Goal: Task Accomplishment & Management: Manage account settings

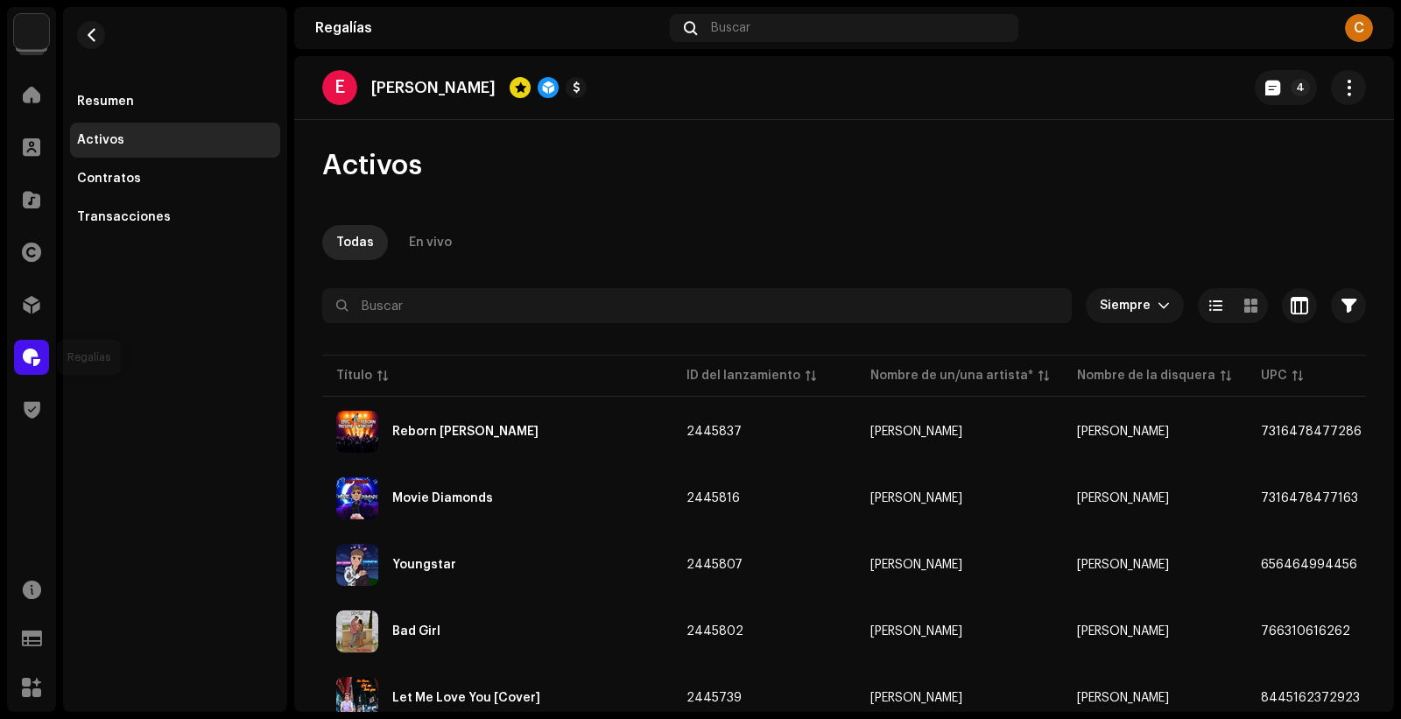
click at [25, 355] on span at bounding box center [32, 357] width 18 height 14
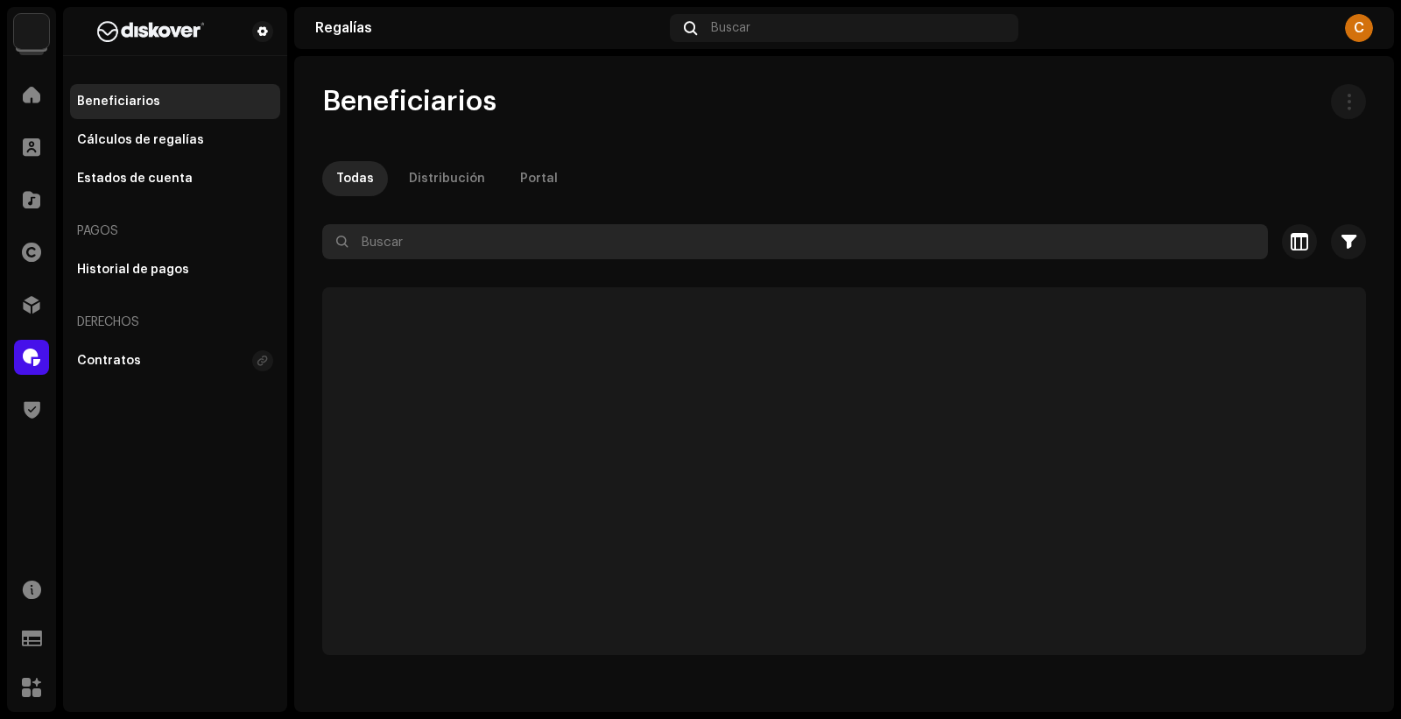
click at [470, 240] on input "text" at bounding box center [795, 241] width 946 height 35
paste input "[EMAIL_ADDRESS][DOMAIN_NAME]"
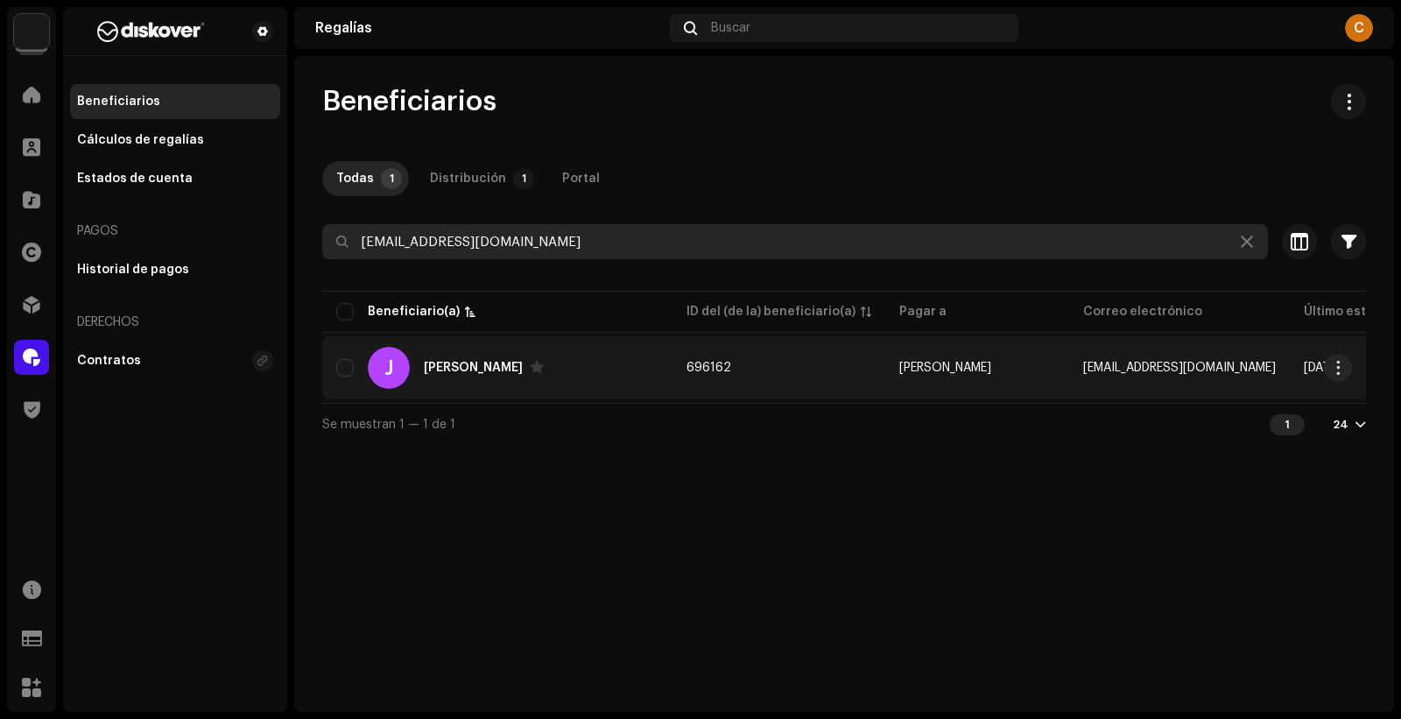
type input "[EMAIL_ADDRESS][DOMAIN_NAME]"
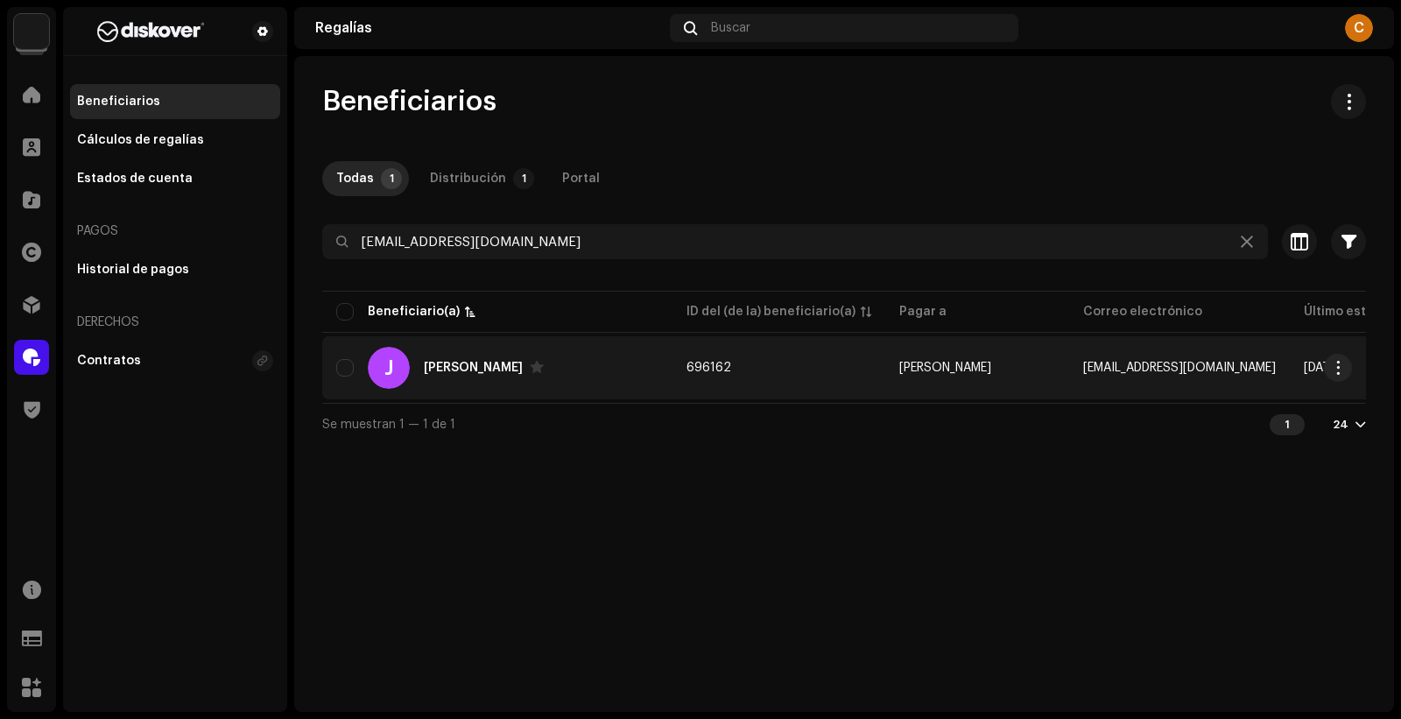
click at [616, 374] on div "J [PERSON_NAME]" at bounding box center [497, 368] width 322 height 42
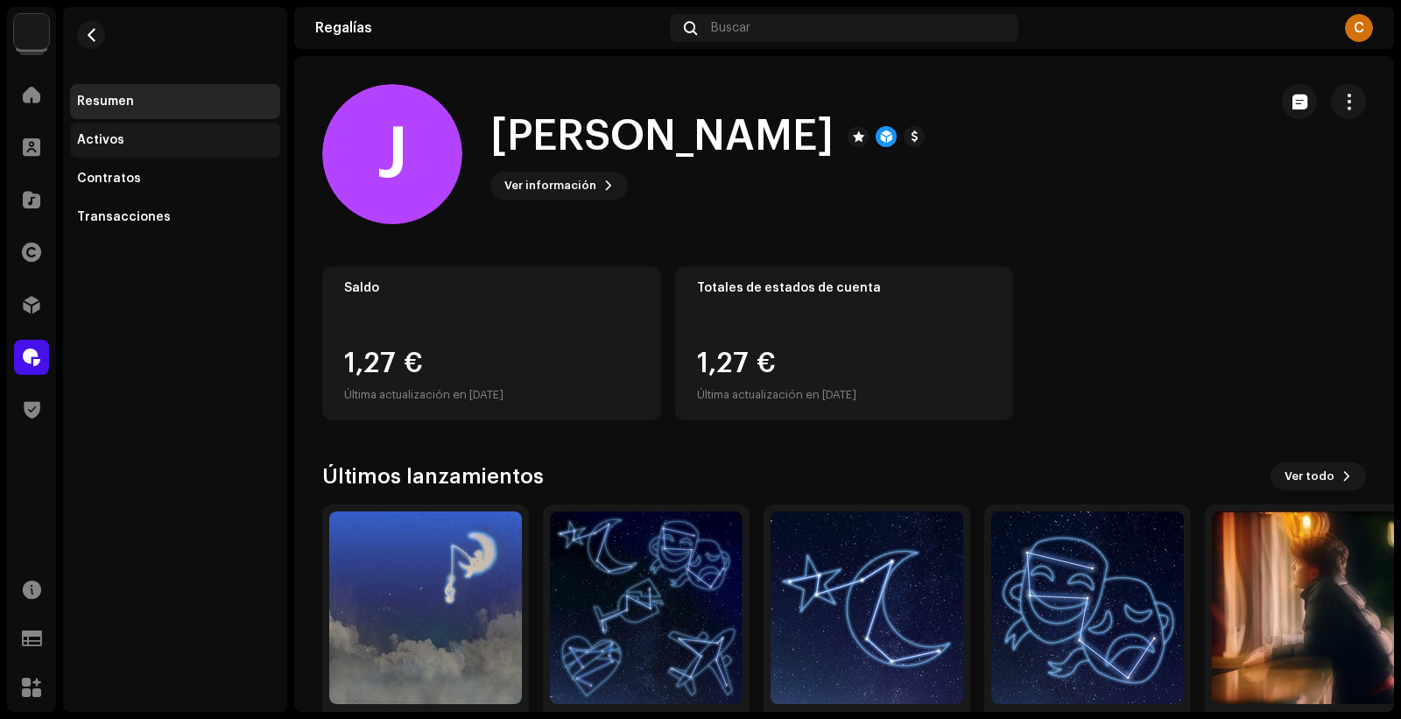
click at [96, 140] on div "Activos" at bounding box center [100, 140] width 47 height 14
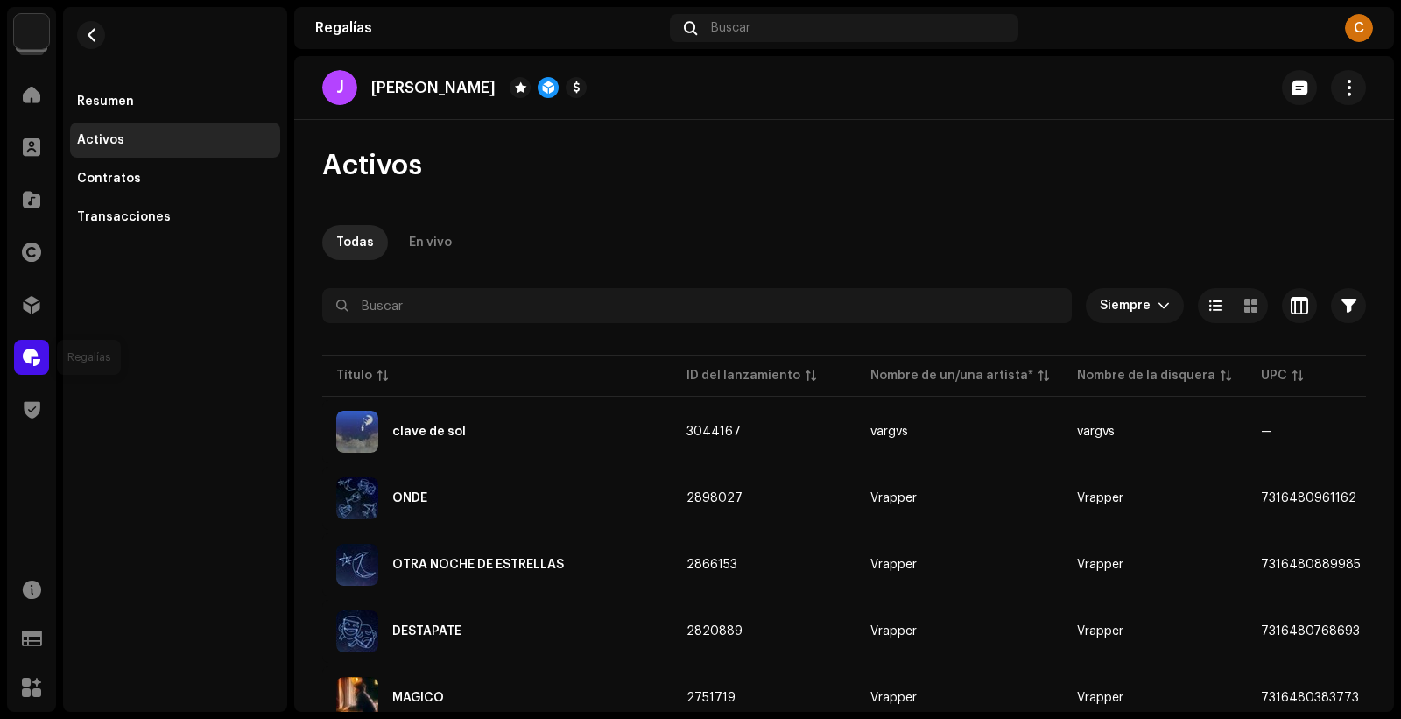
click at [37, 353] on span at bounding box center [32, 357] width 18 height 14
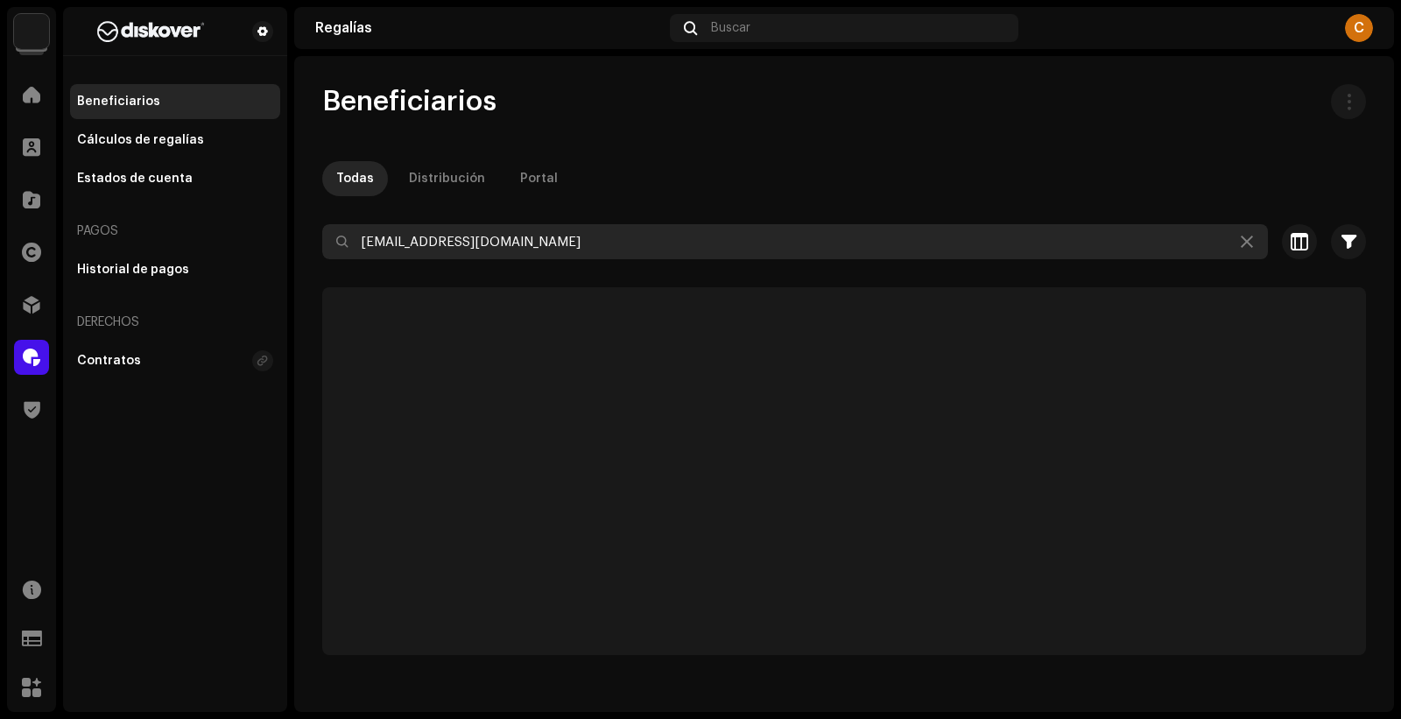
click at [392, 241] on input "[EMAIL_ADDRESS][DOMAIN_NAME]" at bounding box center [795, 241] width 946 height 35
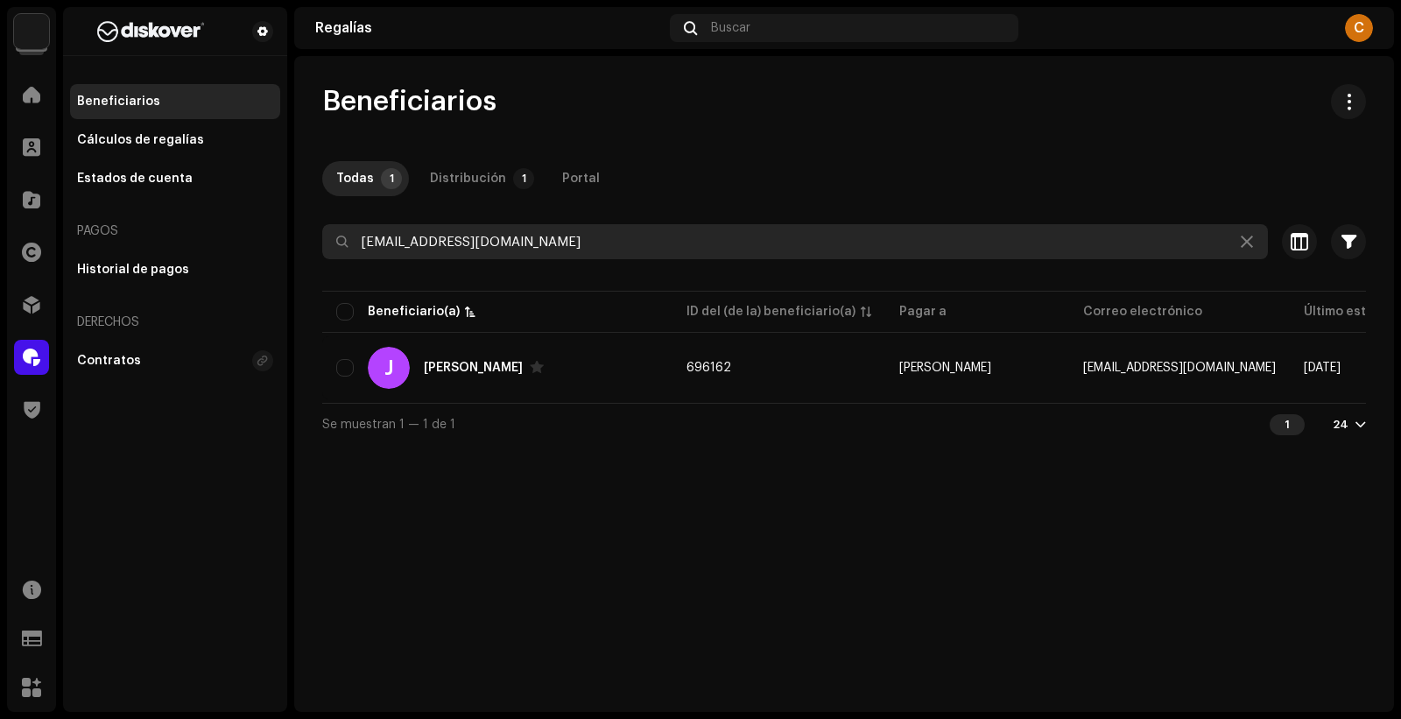
paste input "youngsixgolden94"
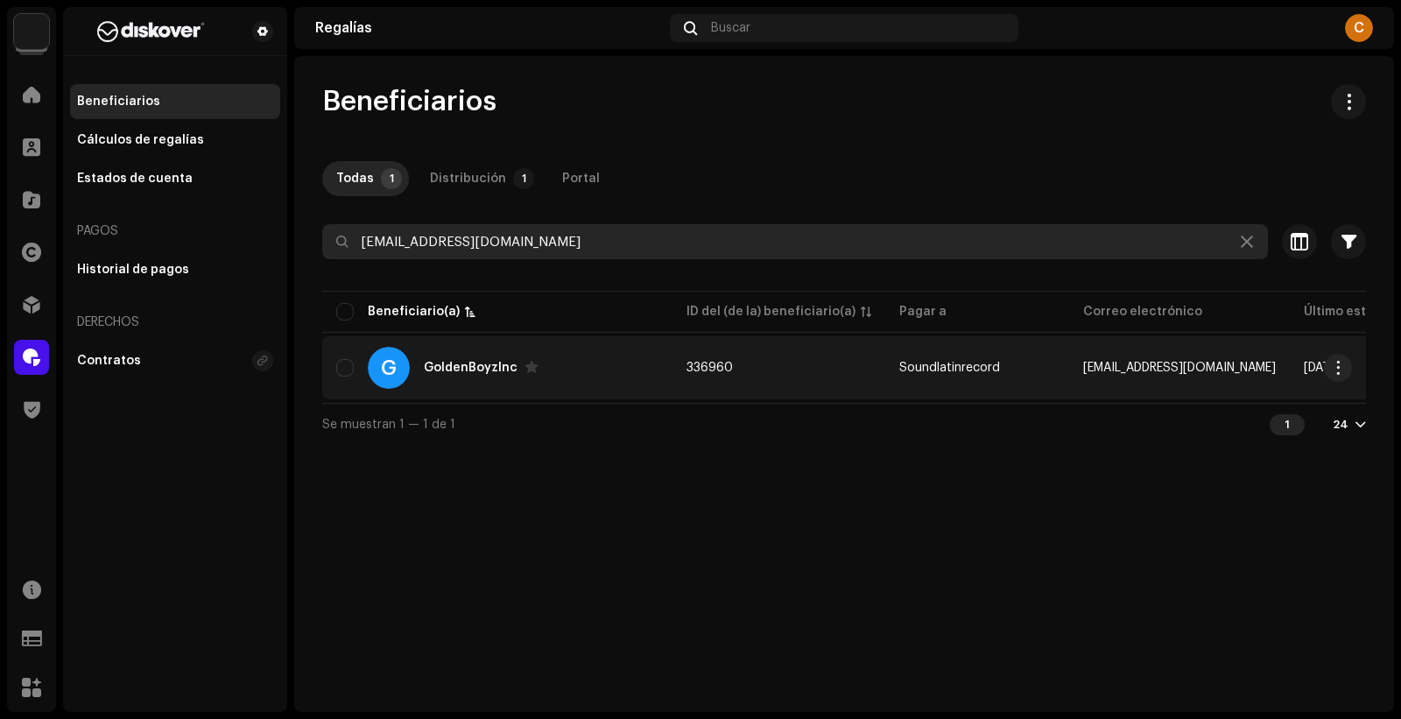
type input "[EMAIL_ADDRESS][DOMAIN_NAME]"
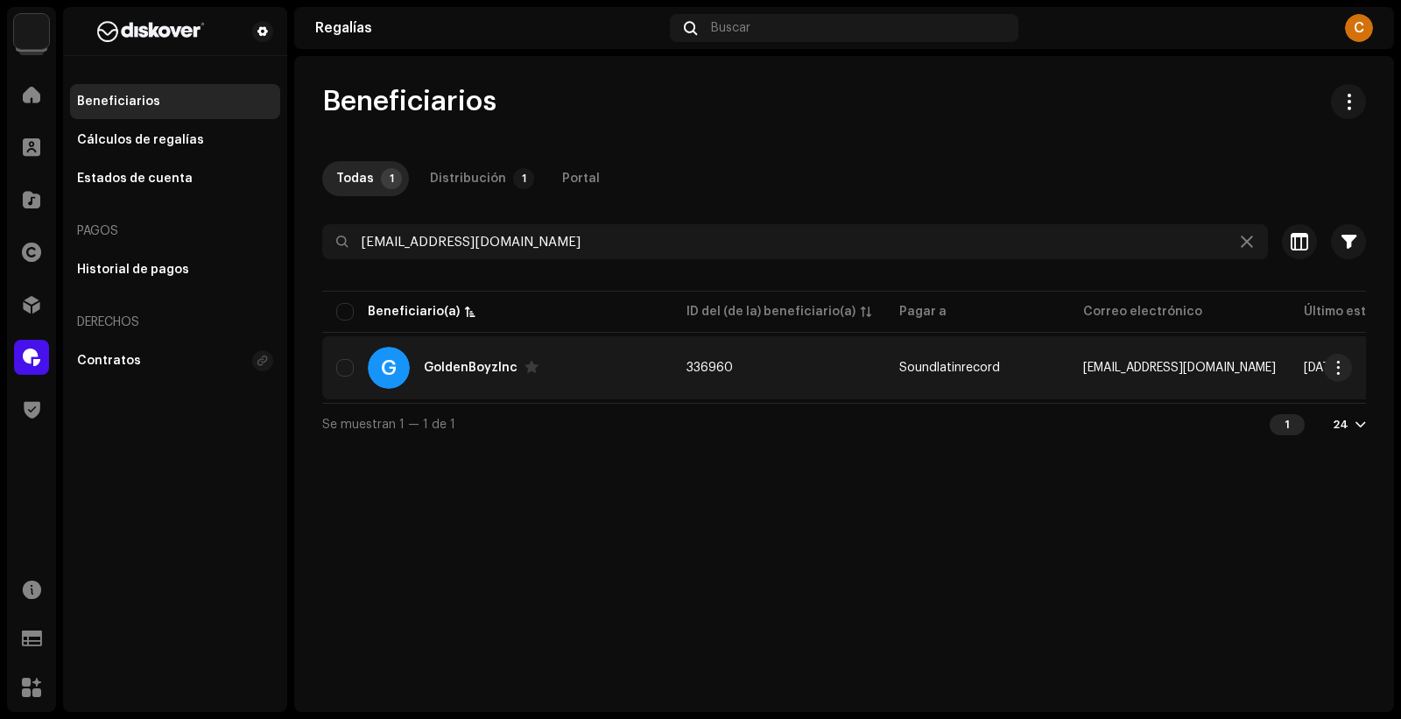
click at [643, 382] on div "G GoldenBoyzInc" at bounding box center [497, 368] width 322 height 42
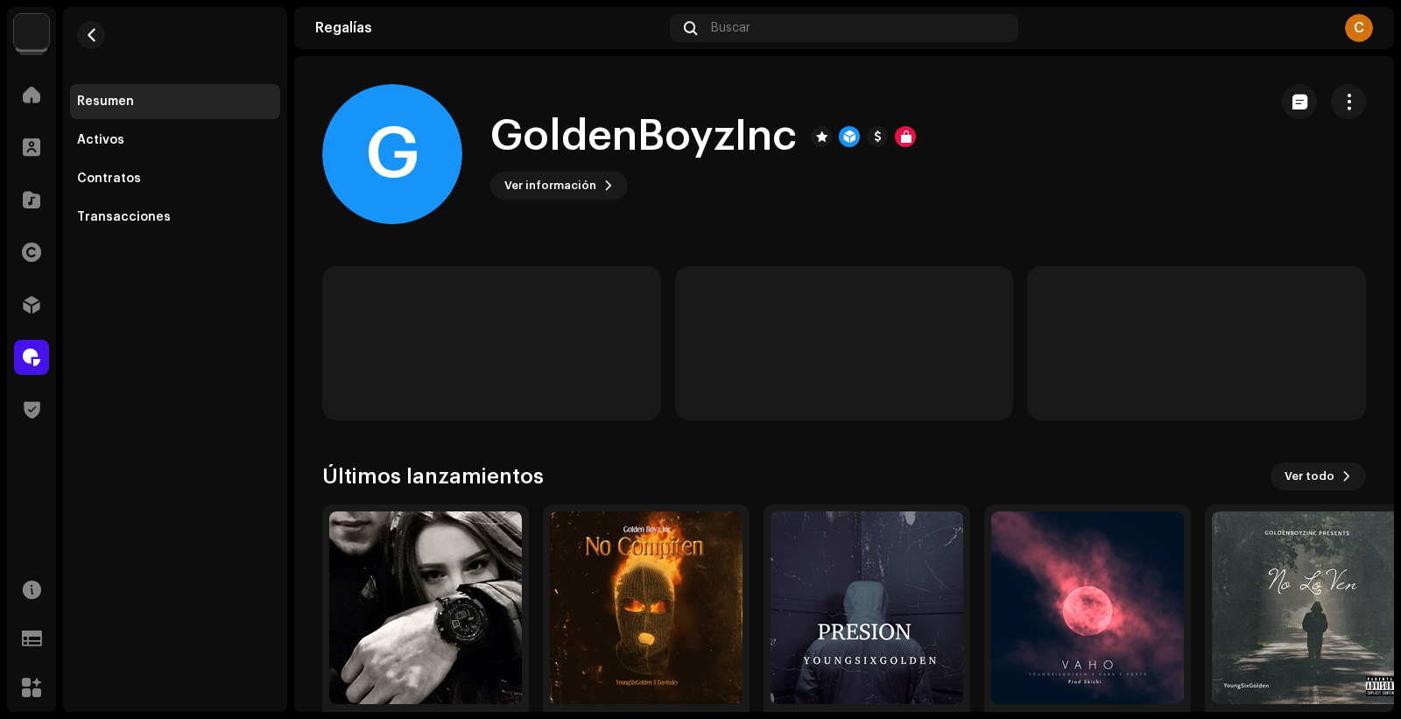
scroll to position [72, 0]
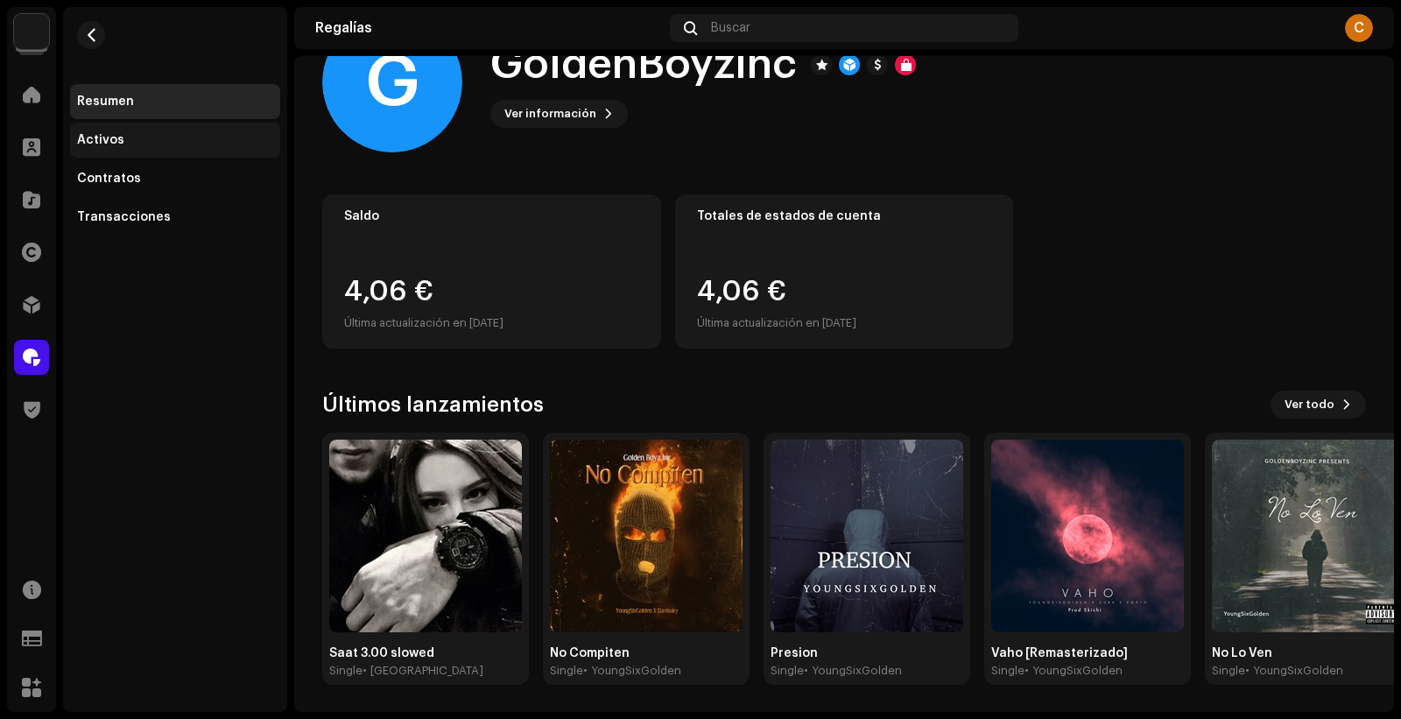
click at [173, 146] on div "Activos" at bounding box center [175, 140] width 196 height 14
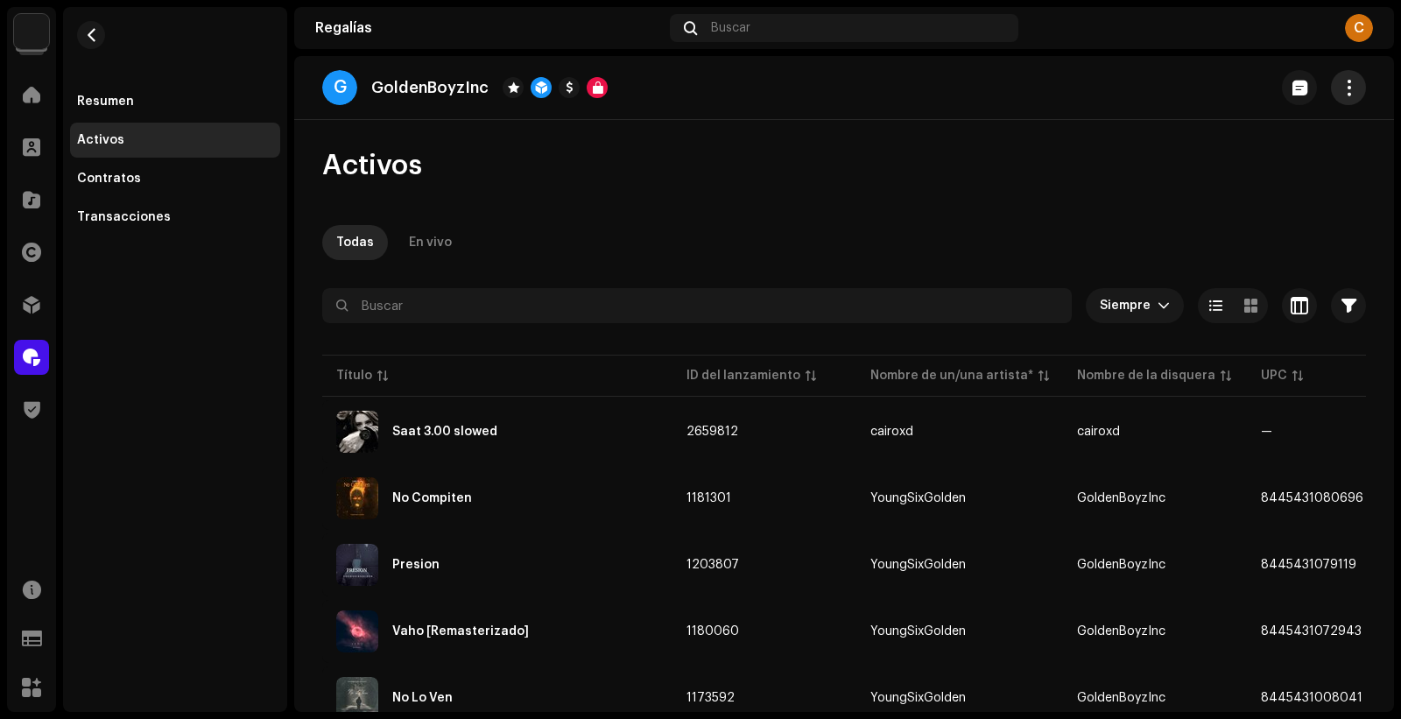
click at [1341, 90] on span "button" at bounding box center [1349, 88] width 17 height 14
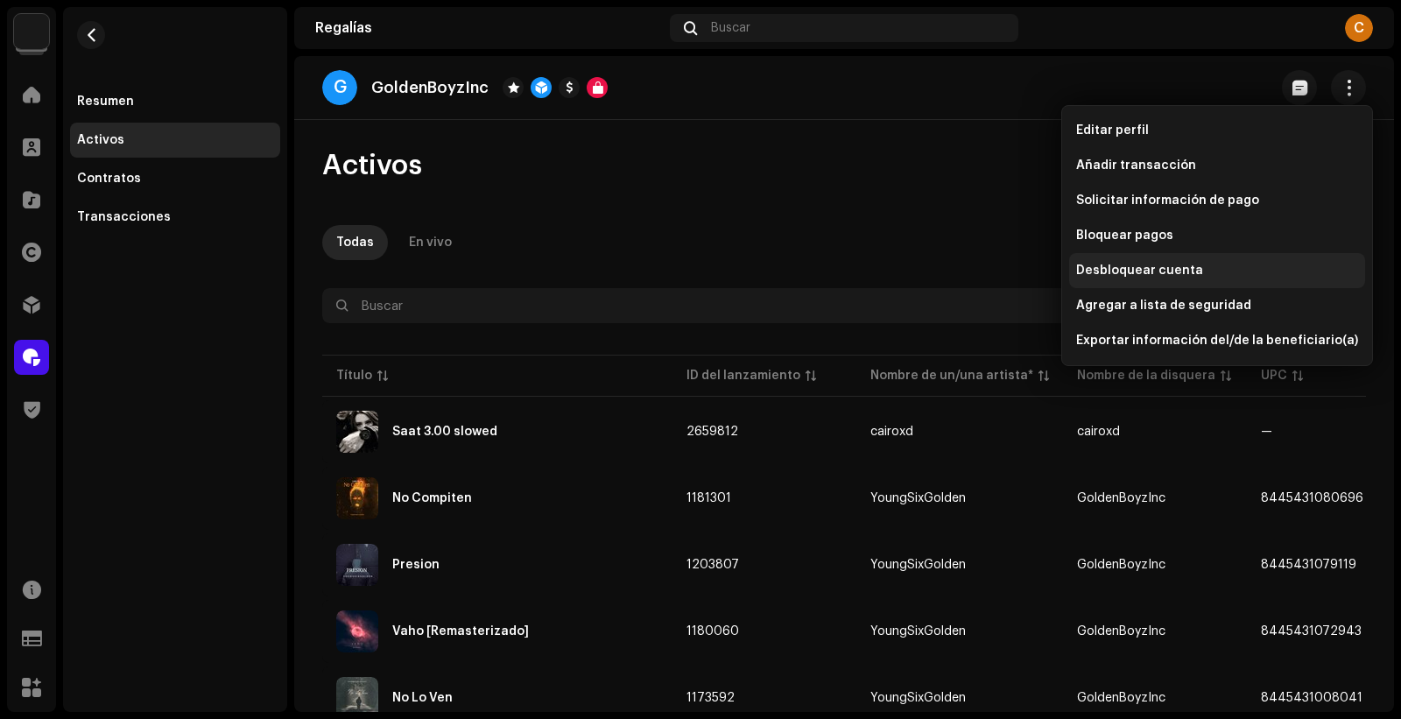
click at [1143, 274] on span "Desbloquear cuenta" at bounding box center [1139, 271] width 127 height 14
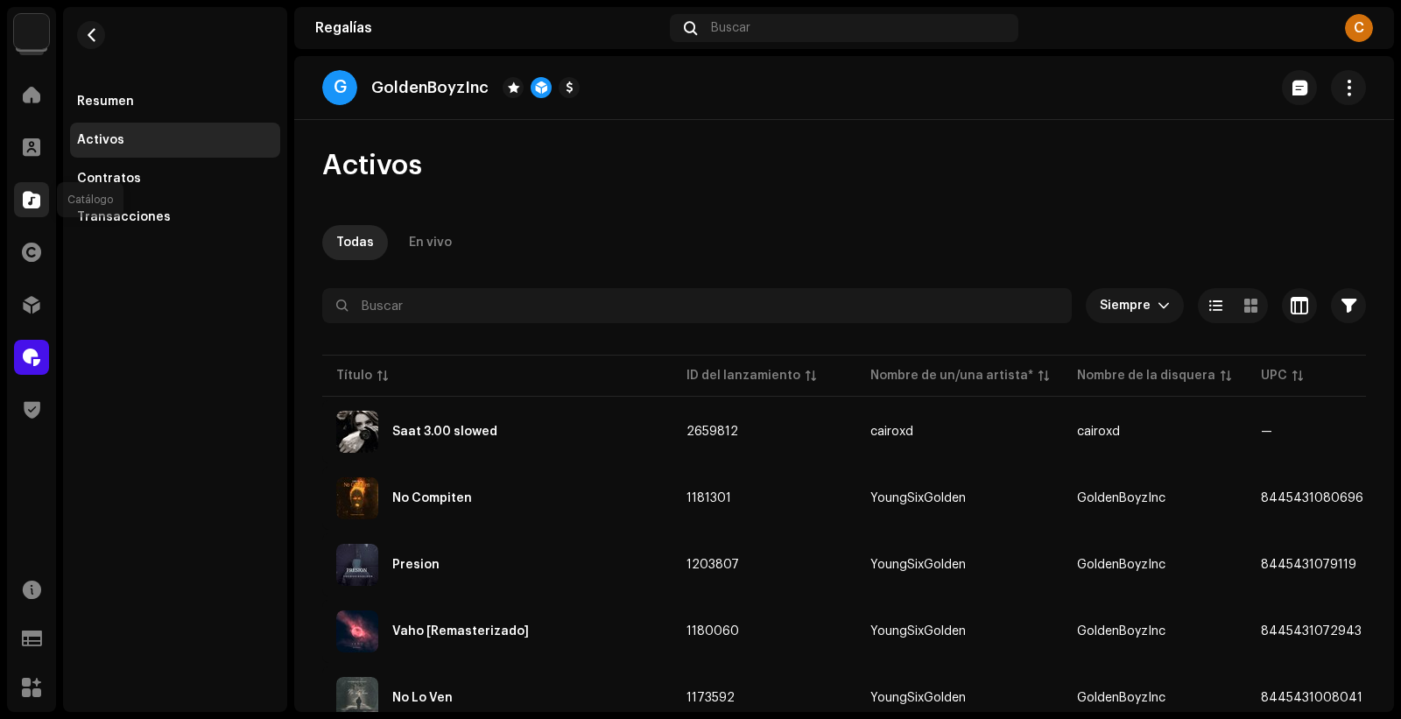
click at [39, 210] on div at bounding box center [31, 199] width 35 height 35
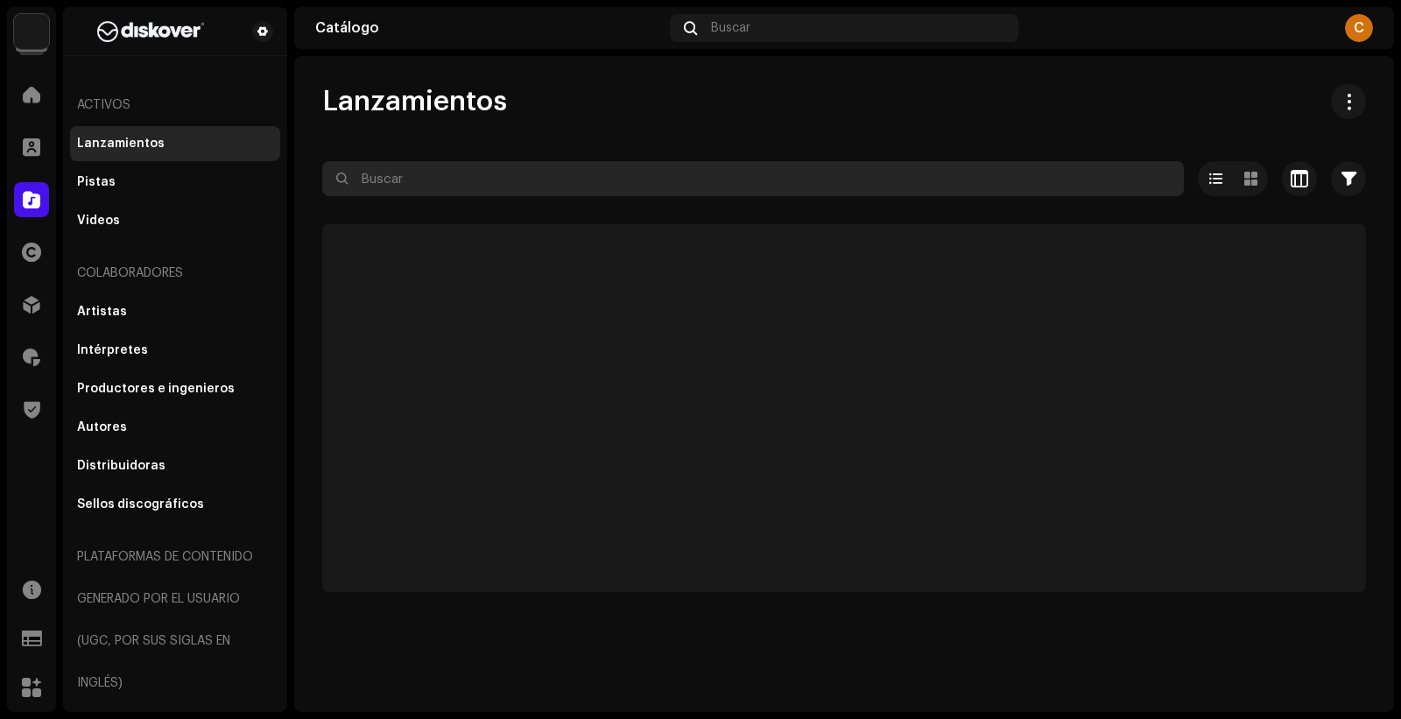
click at [423, 182] on input "text" at bounding box center [753, 178] width 862 height 35
paste input "TIGINI REMIX"
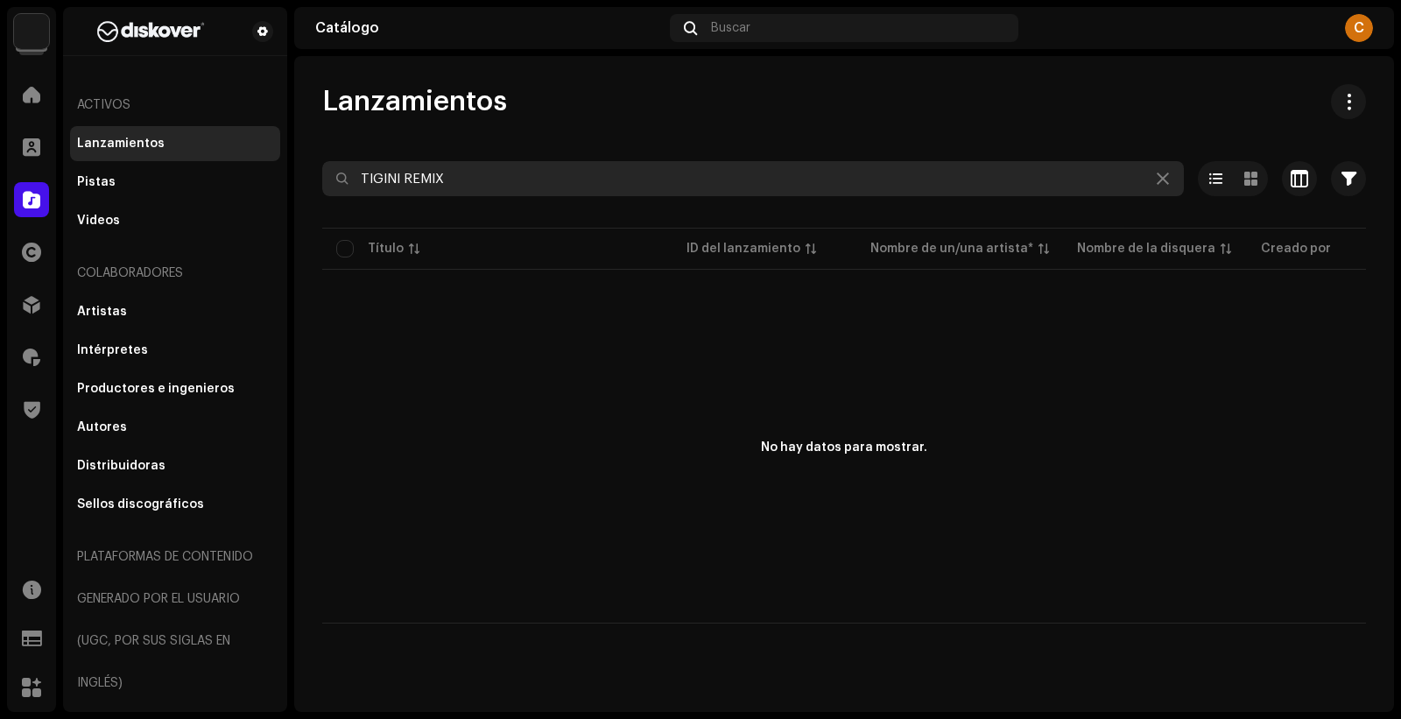
click at [436, 170] on input "TIGINI REMIX" at bounding box center [753, 178] width 862 height 35
click at [426, 180] on input "TIGINI REMIX" at bounding box center [753, 178] width 862 height 35
type input "TIGINI"
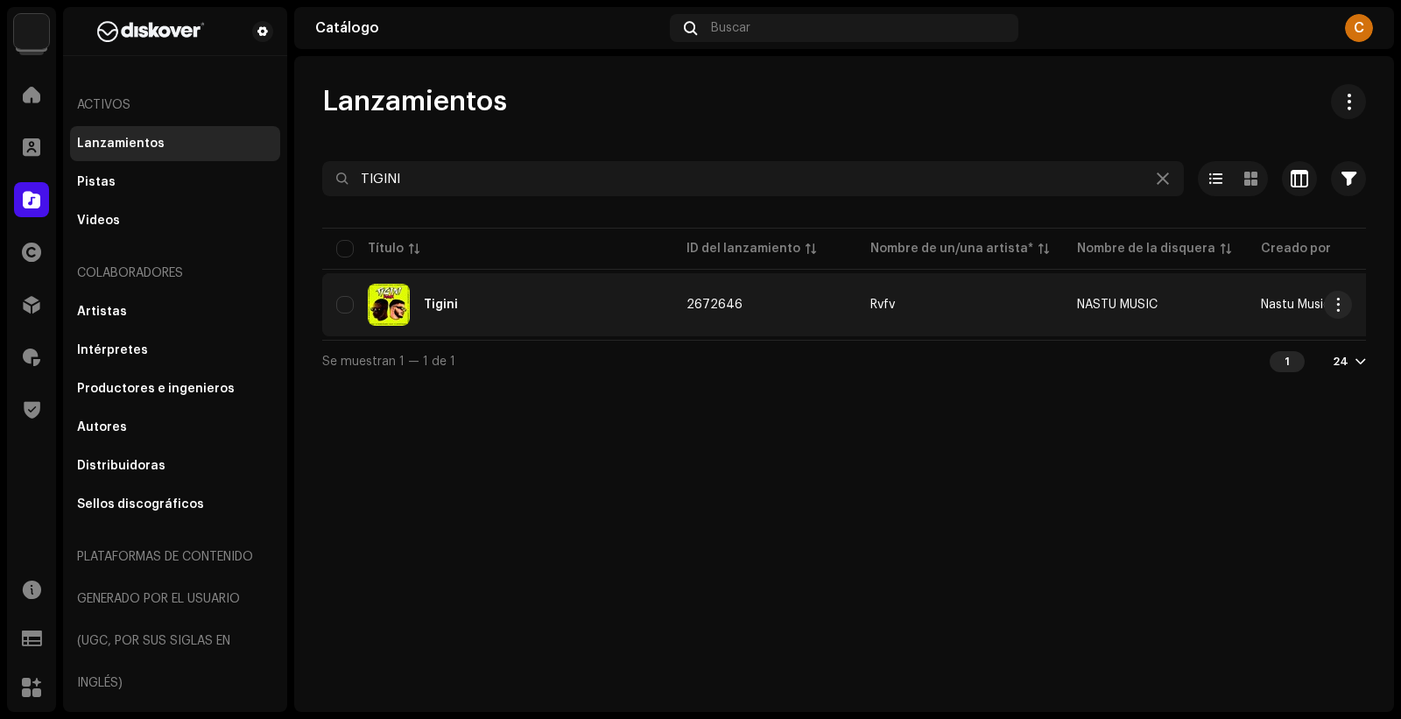
click at [518, 309] on div "Tigini" at bounding box center [497, 305] width 322 height 42
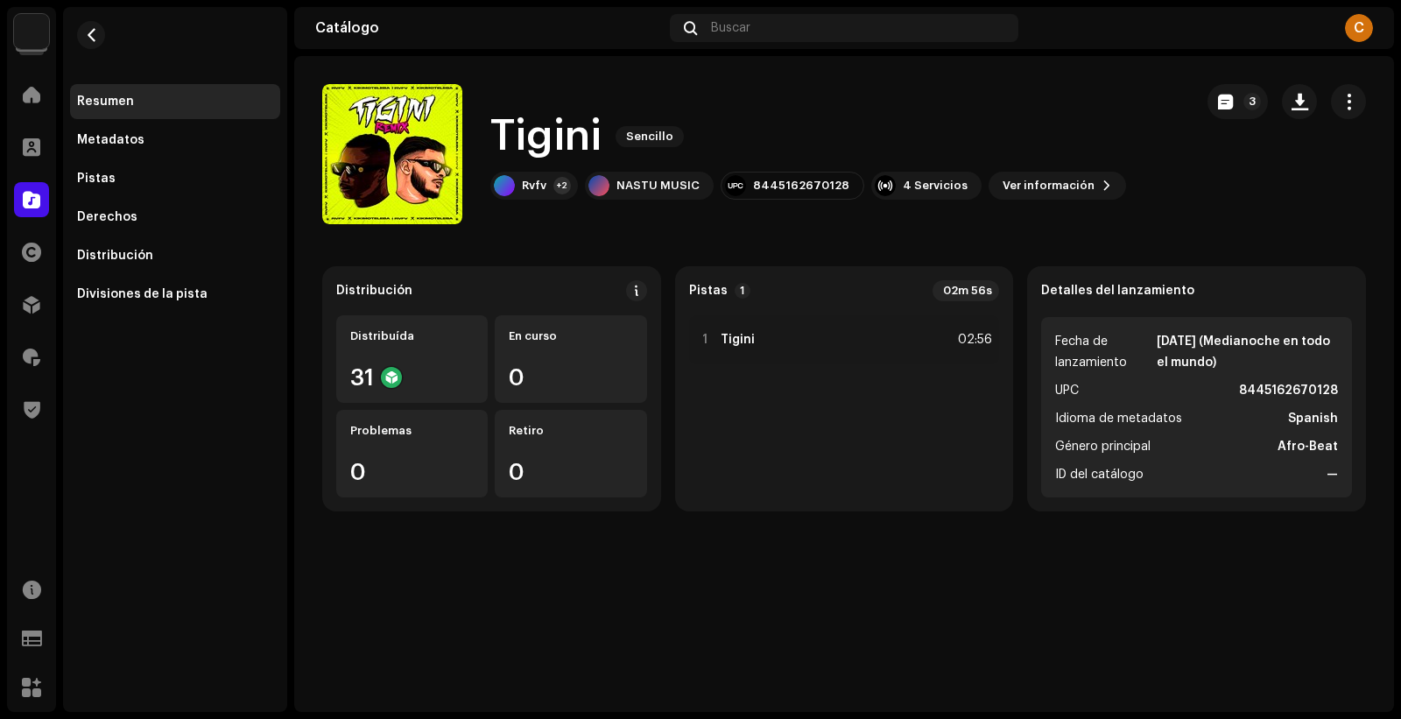
click at [770, 182] on div "8445162670128" at bounding box center [801, 186] width 96 height 14
click at [132, 215] on div "Derechos" at bounding box center [175, 217] width 196 height 14
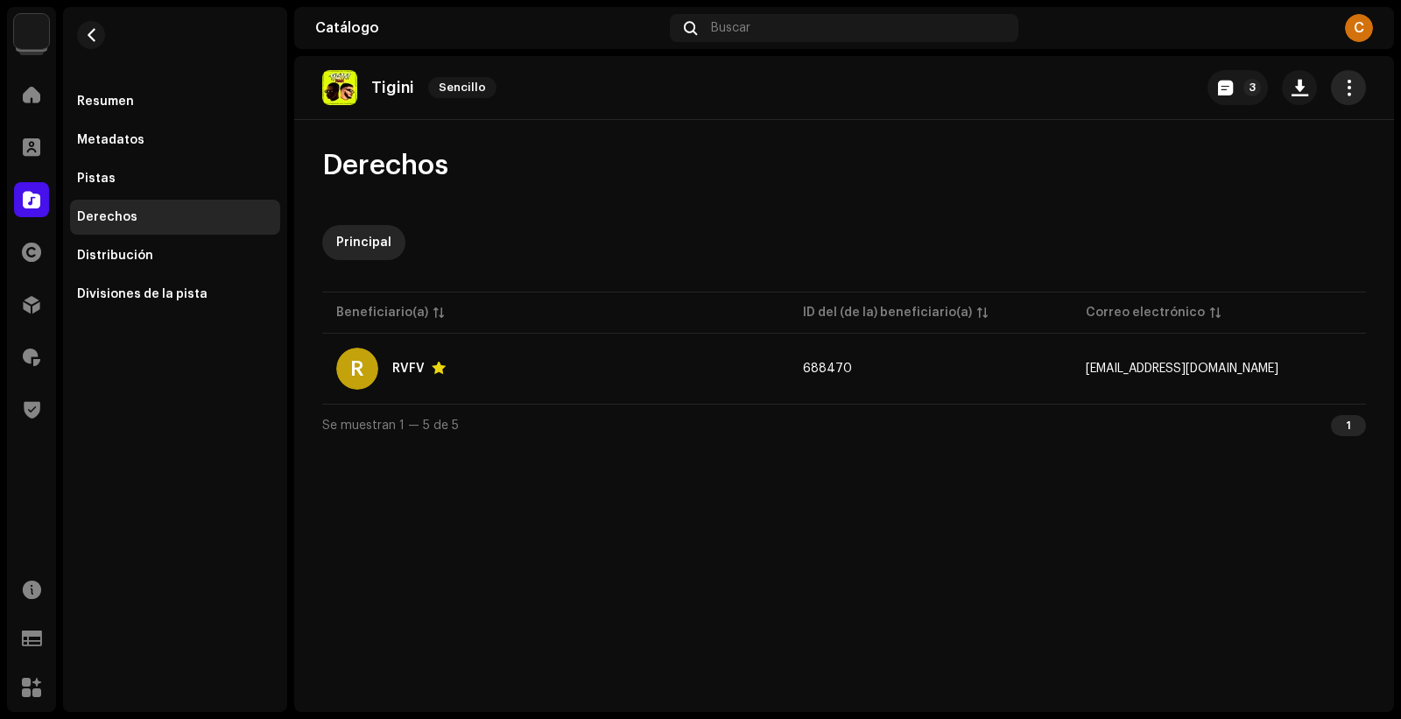
click at [1351, 88] on span "button" at bounding box center [1349, 88] width 17 height 14
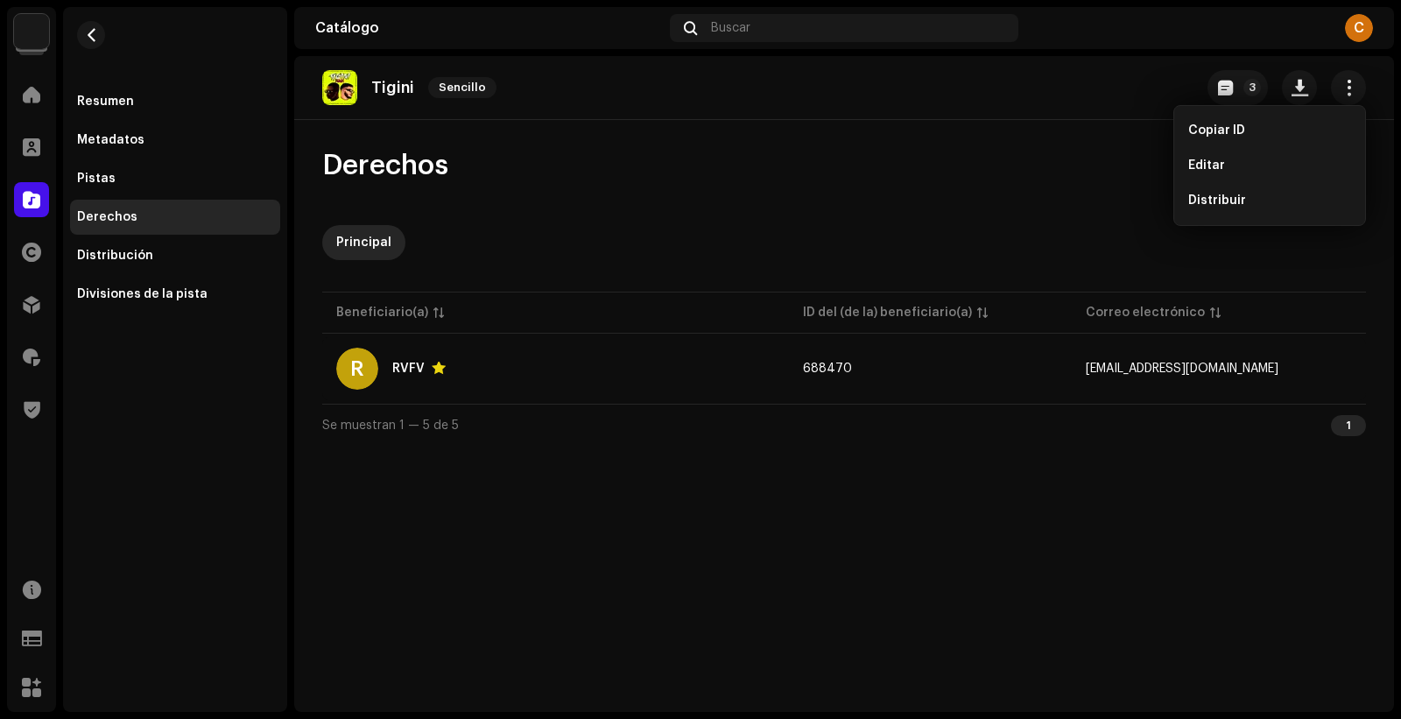
click at [941, 202] on div "Derechos Principal Beneficiario(a) ID del (de la) beneficiario(a) Correo electr…" at bounding box center [844, 297] width 1100 height 298
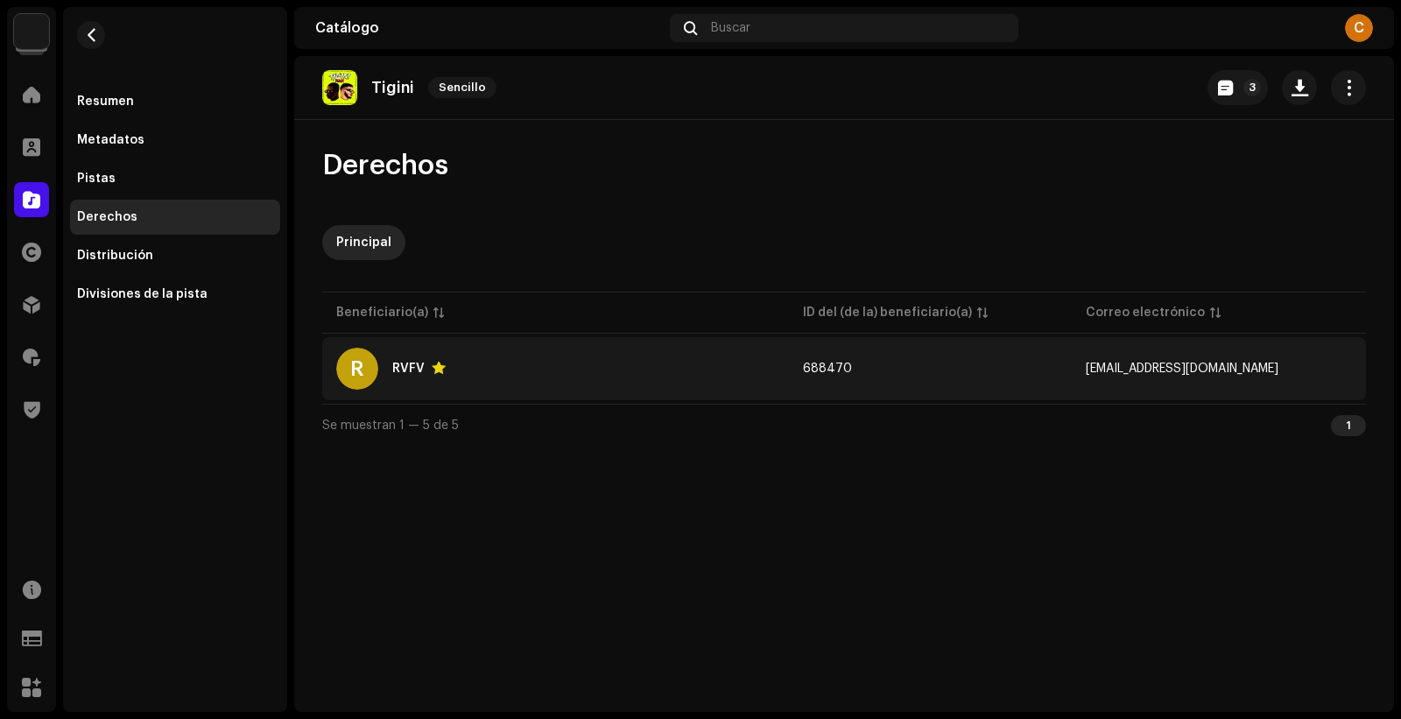
click at [656, 377] on div "R RVFV" at bounding box center [555, 369] width 439 height 42
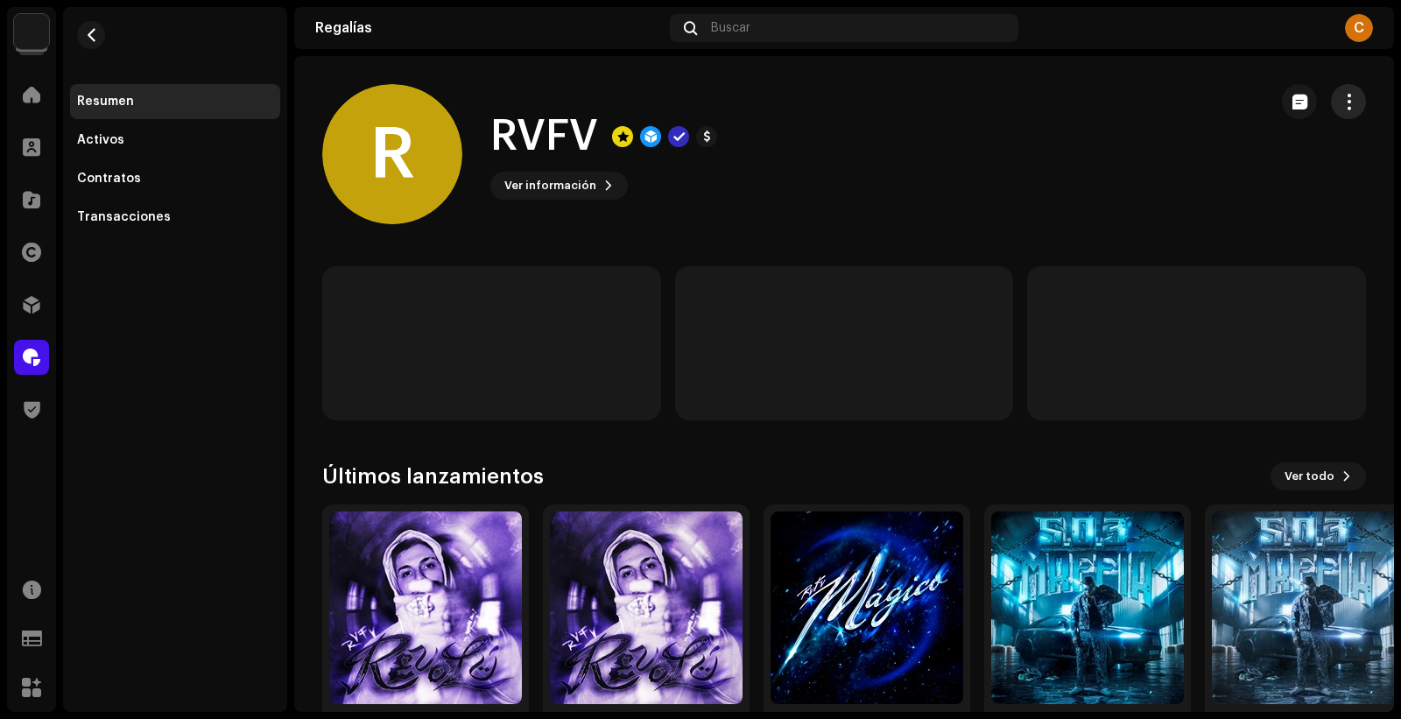
click at [1341, 107] on span "button" at bounding box center [1349, 102] width 17 height 14
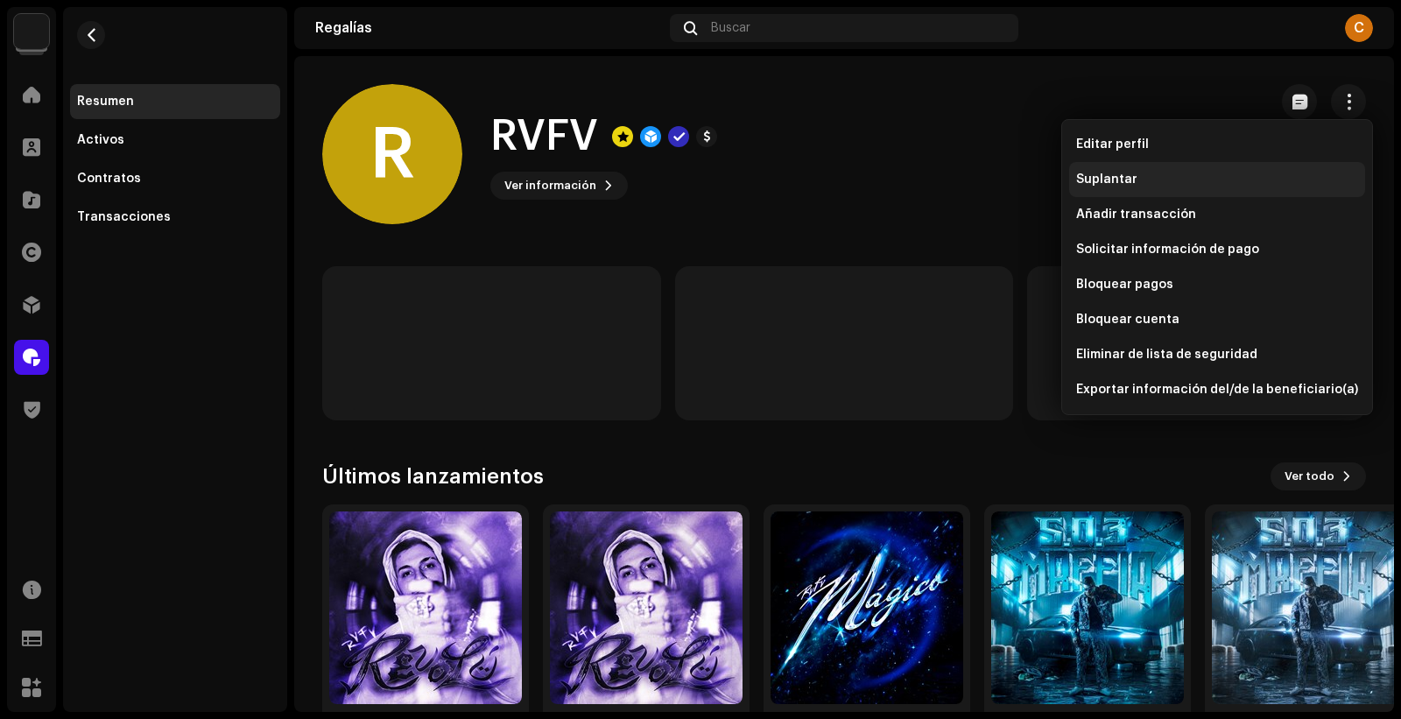
click at [1205, 175] on div "Suplantar" at bounding box center [1217, 179] width 282 height 14
